Goal: Find contact information: Find contact information

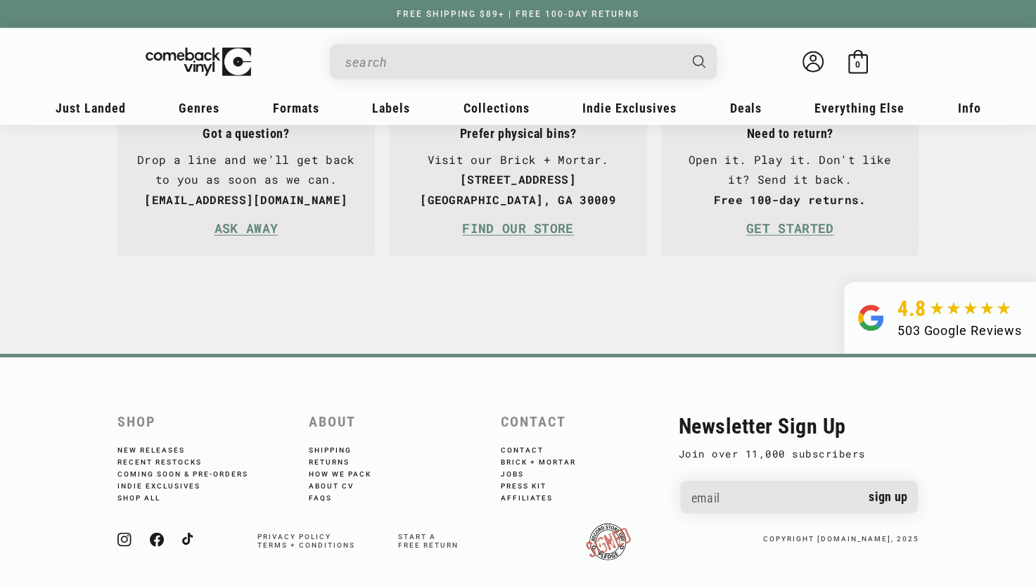
scroll to position [3261, 0]
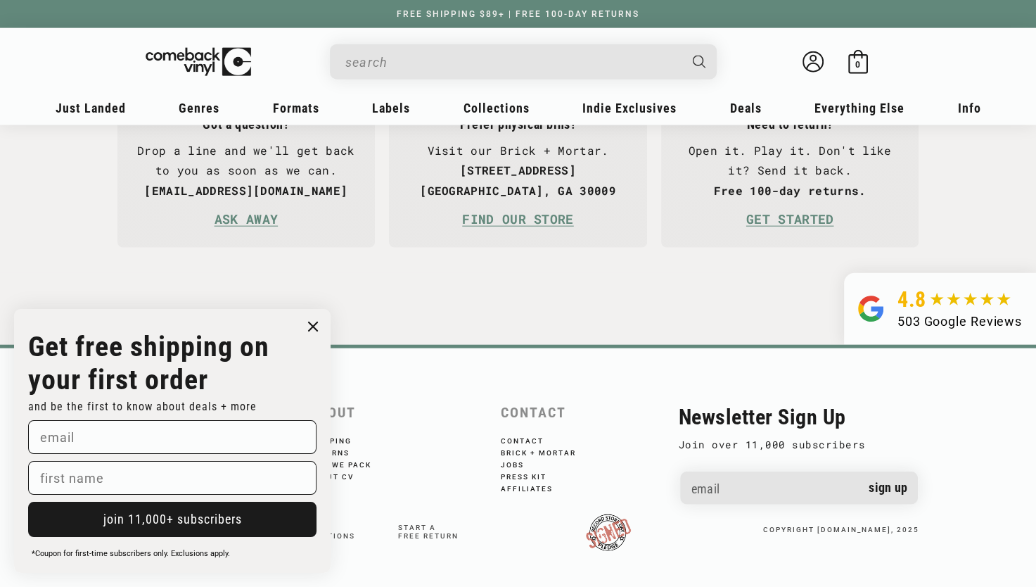
click at [312, 328] on circle "Close dialog" at bounding box center [313, 327] width 20 height 20
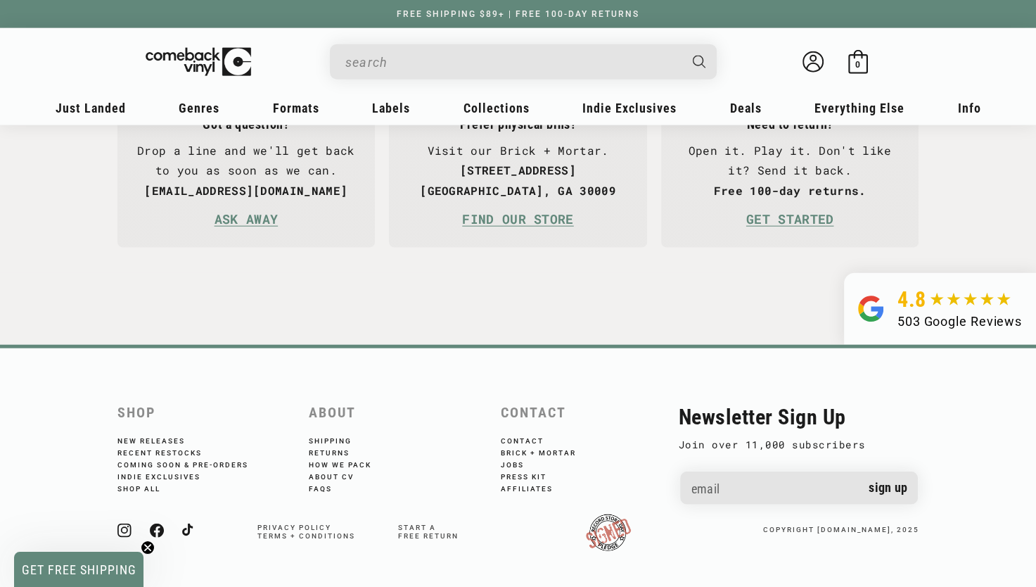
scroll to position [0, 0]
click at [151, 532] on icon at bounding box center [157, 530] width 14 height 14
click at [529, 438] on link "Contact" at bounding box center [532, 441] width 62 height 8
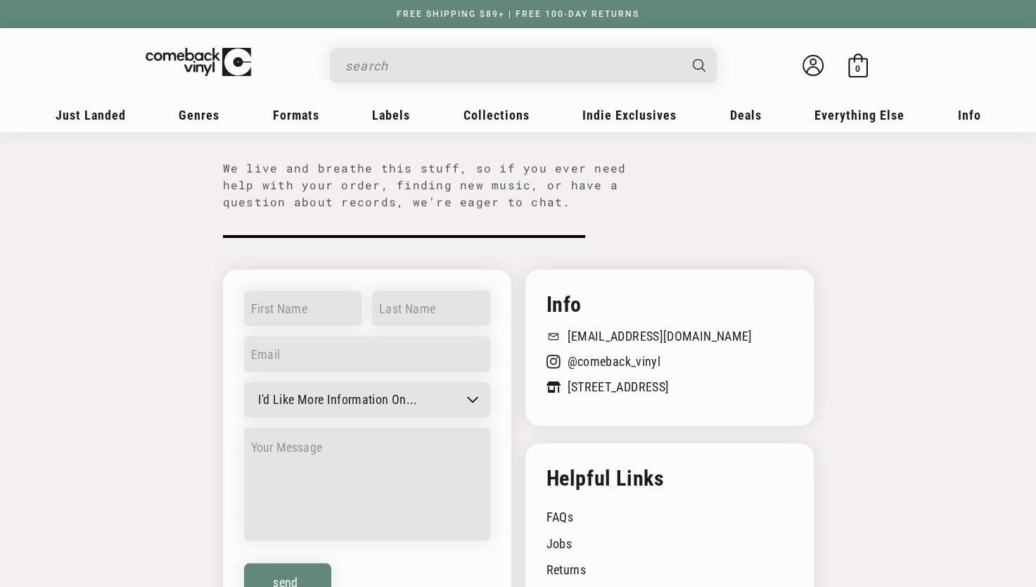
scroll to position [141, 0]
